Goal: Contribute content: Add original content to the website for others to see

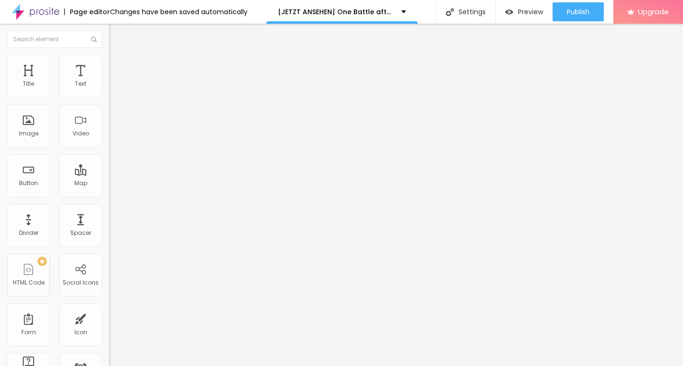
click at [109, 81] on div "Add image" at bounding box center [163, 77] width 109 height 7
click at [109, 82] on span "Add image" at bounding box center [128, 77] width 39 height 8
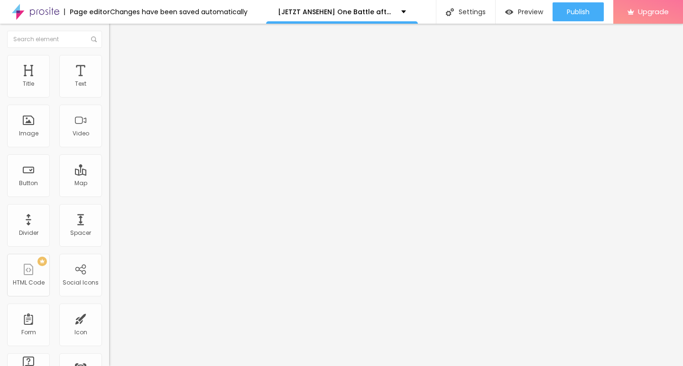
click at [109, 148] on span "Original" at bounding box center [120, 144] width 23 height 8
click at [109, 154] on span "Cinema" at bounding box center [121, 150] width 24 height 8
click at [109, 194] on input "https://" at bounding box center [166, 189] width 114 height 9
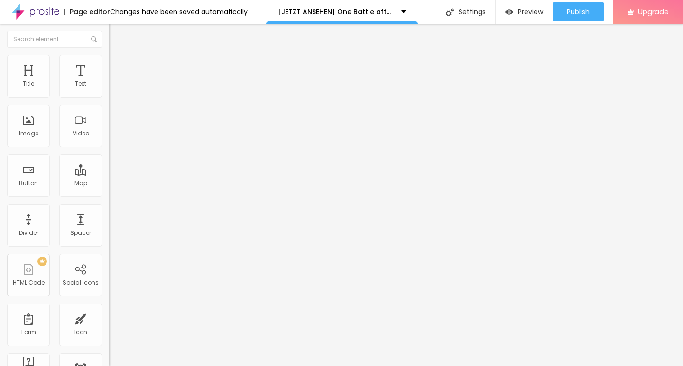
paste input "CINEVIBES.FUN/de/movie/1054867/one-battle-after-another-alboo"
type input "https://CINEVIBES.FUN/de/movie/1054867/one-battle-after-another-alboo"
click at [109, 174] on span "Original" at bounding box center [120, 170] width 23 height 8
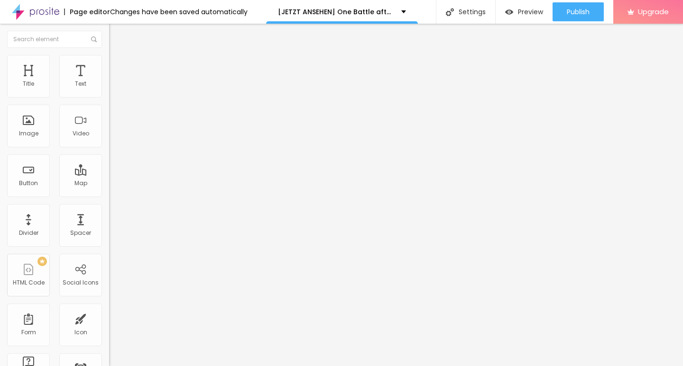
click at [116, 35] on img "button" at bounding box center [120, 35] width 8 height 8
click at [109, 89] on input "Click me" at bounding box center [166, 84] width 114 height 9
paste input "KLICKEN SIE HIER ▶️ One Battle after another 2025 [Kostenlos]"
type input "KLICKEN SIE HIER ▶️ One Battle after another 2025 [Kostenlos]"
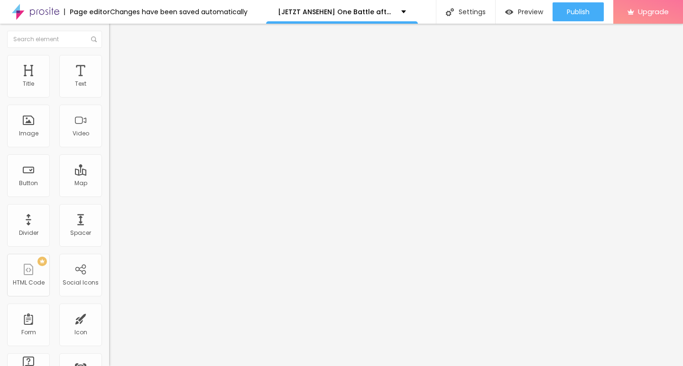
scroll to position [0, 0]
click at [109, 194] on input "https://" at bounding box center [166, 190] width 114 height 9
click at [109, 193] on input "https://" at bounding box center [166, 190] width 114 height 9
paste input "CINEVIBES.FUN/de/movie/1054867/one-battle-after-another-alboo"
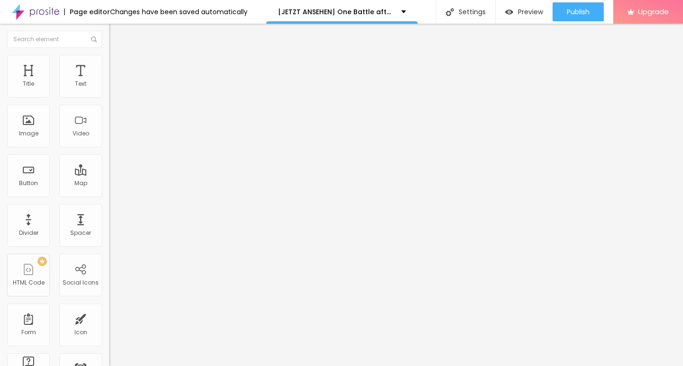
type input "https://CINEVIBES.FUN/de/movie/1054867/one-battle-after-another-alboo"
click at [109, 113] on img at bounding box center [112, 110] width 7 height 7
click at [116, 32] on img "button" at bounding box center [120, 35] width 8 height 8
click at [109, 89] on input "Click me" at bounding box center [166, 84] width 114 height 9
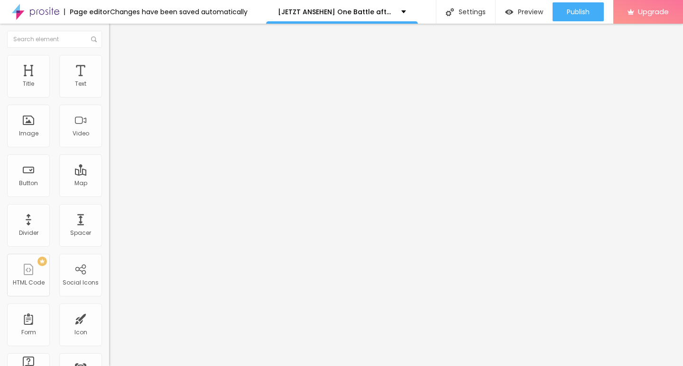
paste input "KLICKEN SIE HIER ▶️ One Battle after another 2025 Deutsch [1080p]"
type input "KLICKEN SIE HIER ▶️ One Battle after another 2025 Deutsch [1080p]"
click at [109, 114] on div at bounding box center [163, 111] width 109 height 8
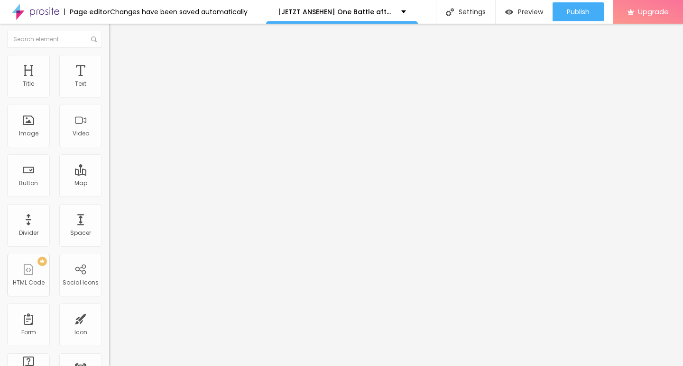
click at [109, 195] on input "https://" at bounding box center [166, 190] width 114 height 9
click at [109, 192] on input "https://" at bounding box center [166, 190] width 114 height 9
paste input "CINEVIBES.FUN/de/movie/1054867/one-battle-after-another-alboo"
type input "https://CINEVIBES.FUN/de/movie/1054867/one-battle-after-another-alboo"
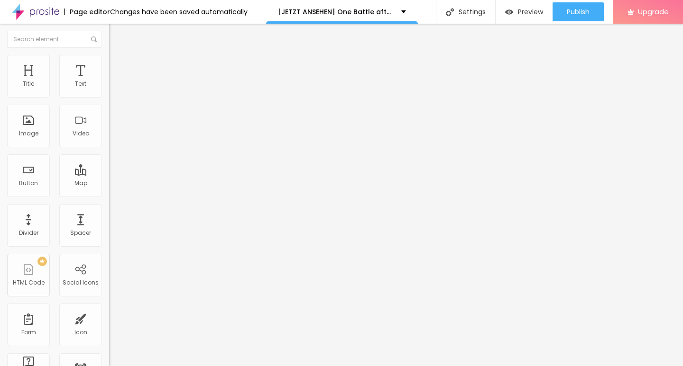
scroll to position [0, 0]
click at [109, 40] on button "Edit Button" at bounding box center [163, 35] width 109 height 22
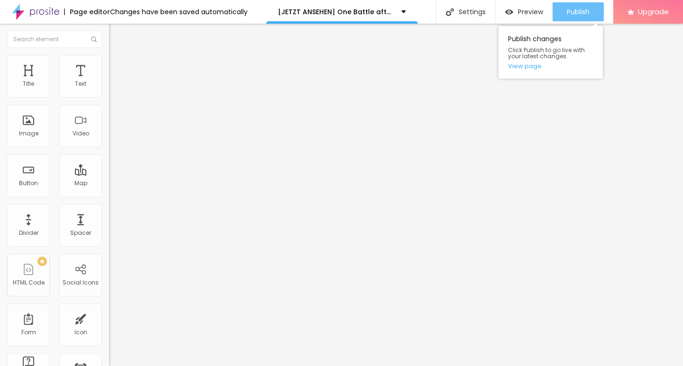
click at [580, 12] on span "Publish" at bounding box center [578, 12] width 23 height 8
click at [526, 69] on link "View page" at bounding box center [550, 66] width 85 height 6
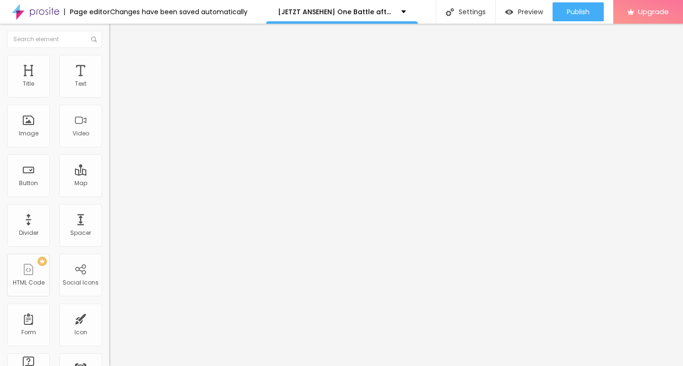
click at [50, 12] on img at bounding box center [35, 12] width 47 height 24
